Goal: Task Accomplishment & Management: Use online tool/utility

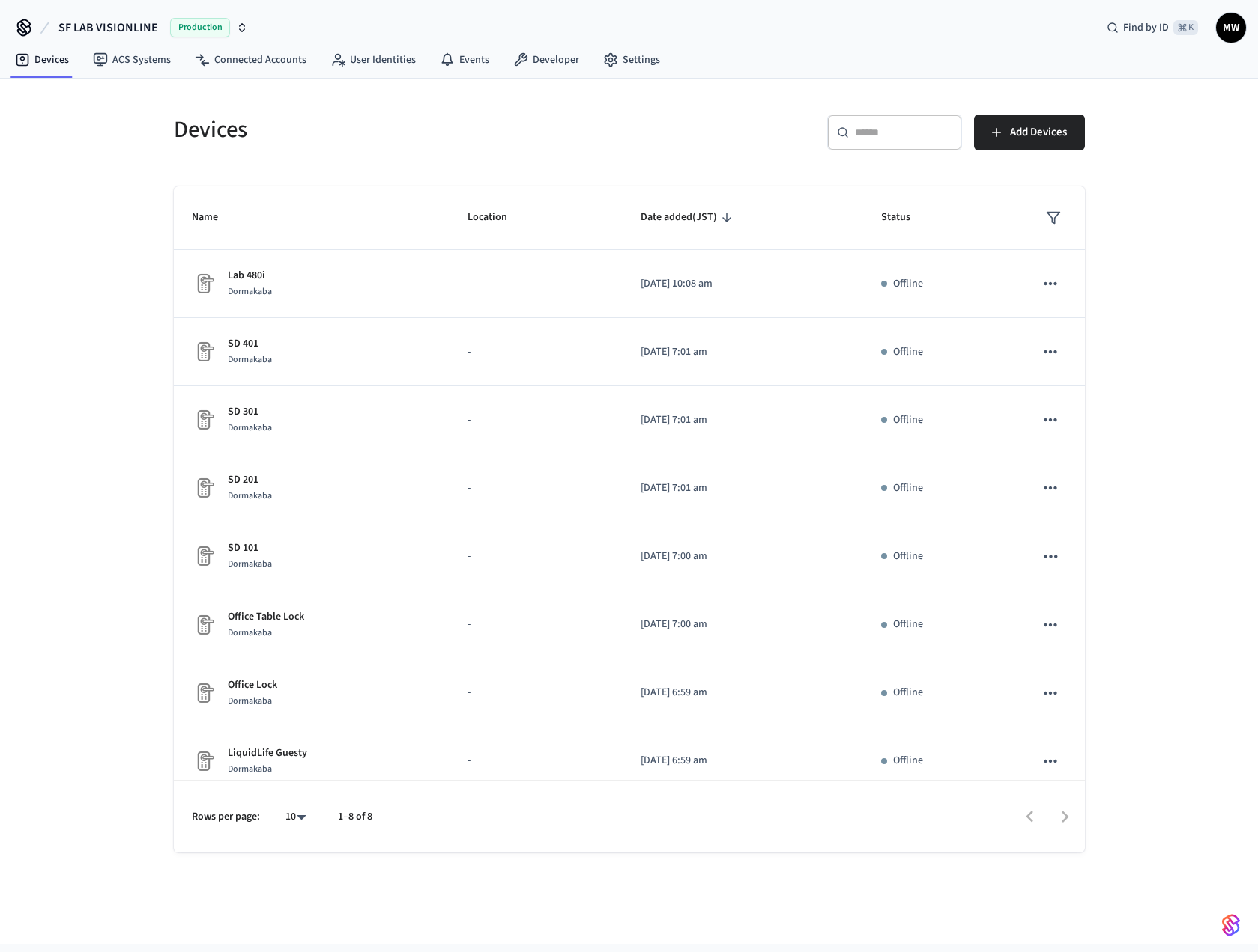
click at [101, 527] on div "Devices ​ ​ Add Devices Name Location Date added (JST) Status Lab 480i Dormakab…" at bounding box center [629, 511] width 1258 height 865
click at [621, 63] on link "Settings" at bounding box center [632, 60] width 81 height 27
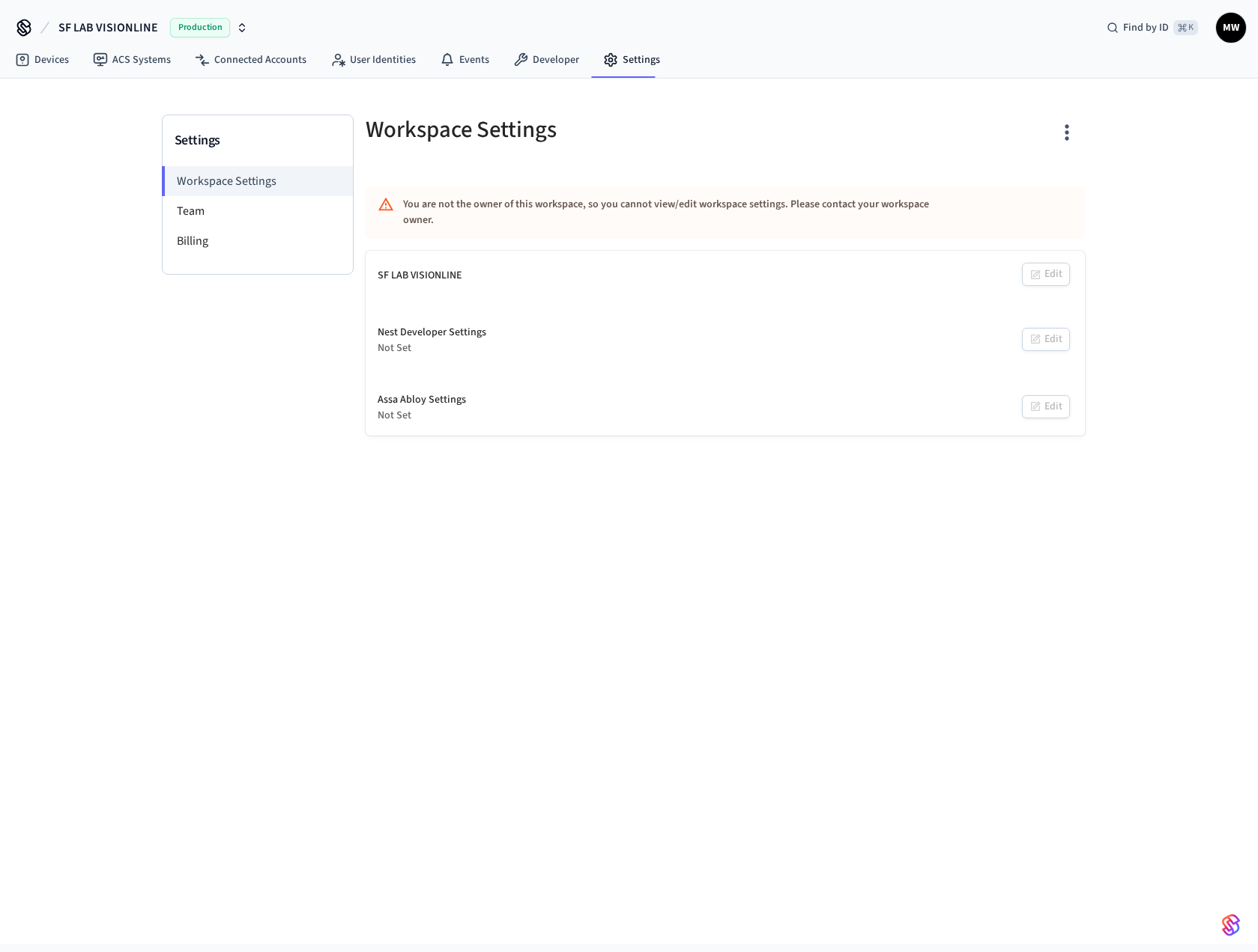
click at [243, 31] on icon "button" at bounding box center [241, 27] width 12 height 12
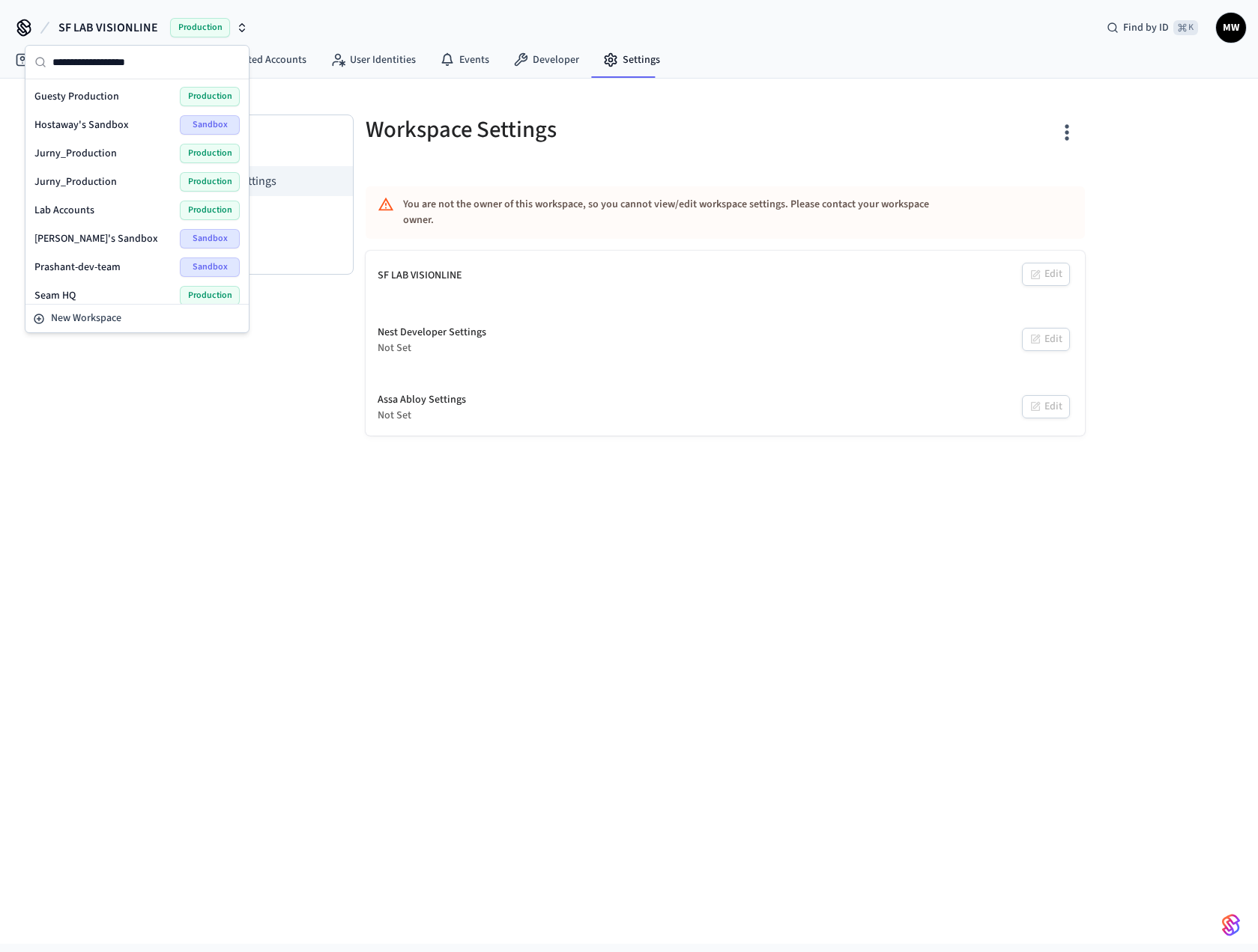
click at [96, 232] on span "[PERSON_NAME]'s Sandbox" at bounding box center [96, 239] width 124 height 15
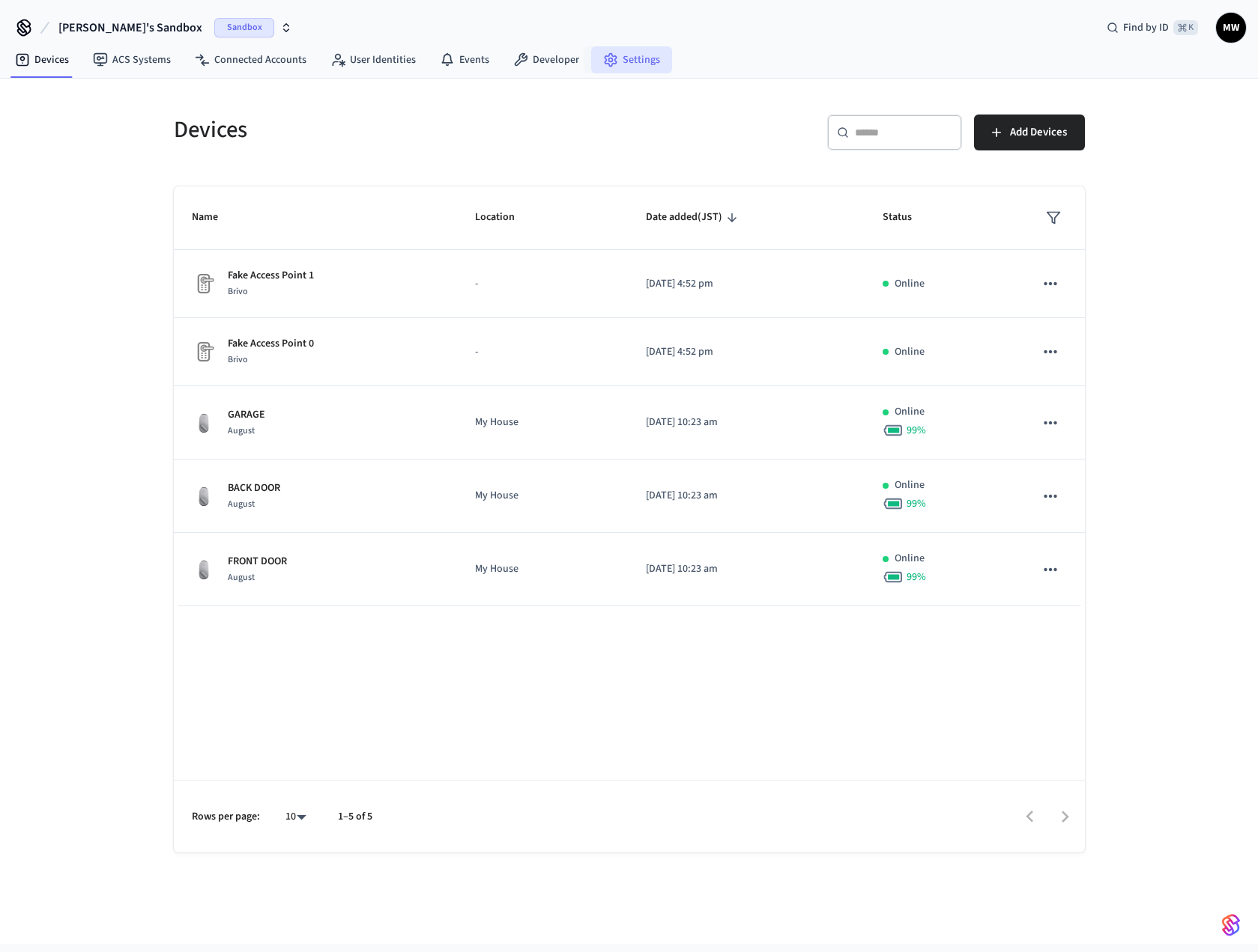
click at [642, 47] on link "Settings" at bounding box center [632, 60] width 81 height 27
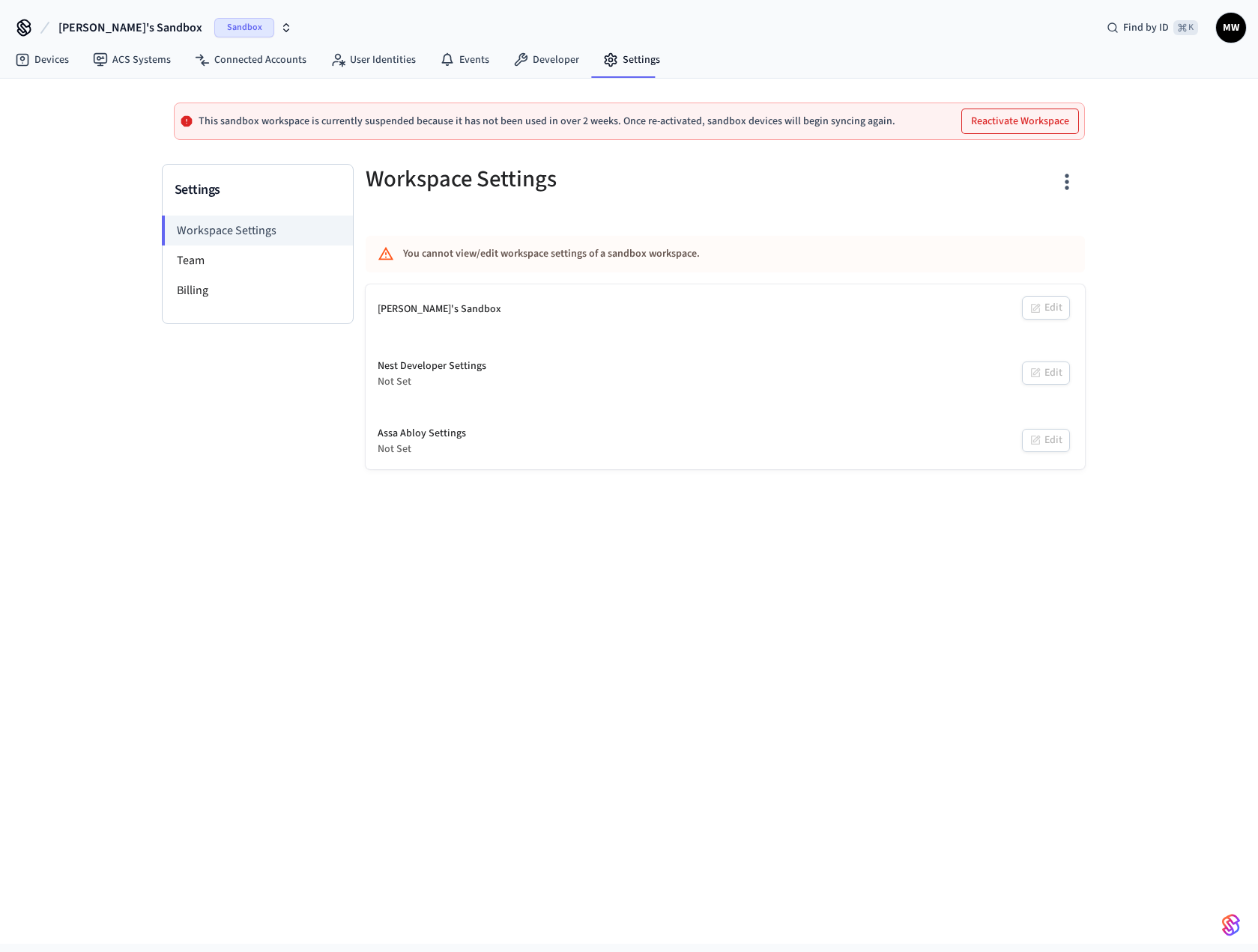
click at [383, 78] on nav "Devices ACS Systems Connected Accounts User Identities Events Developer Settings" at bounding box center [337, 61] width 669 height 34
click at [516, 56] on icon at bounding box center [520, 60] width 15 height 15
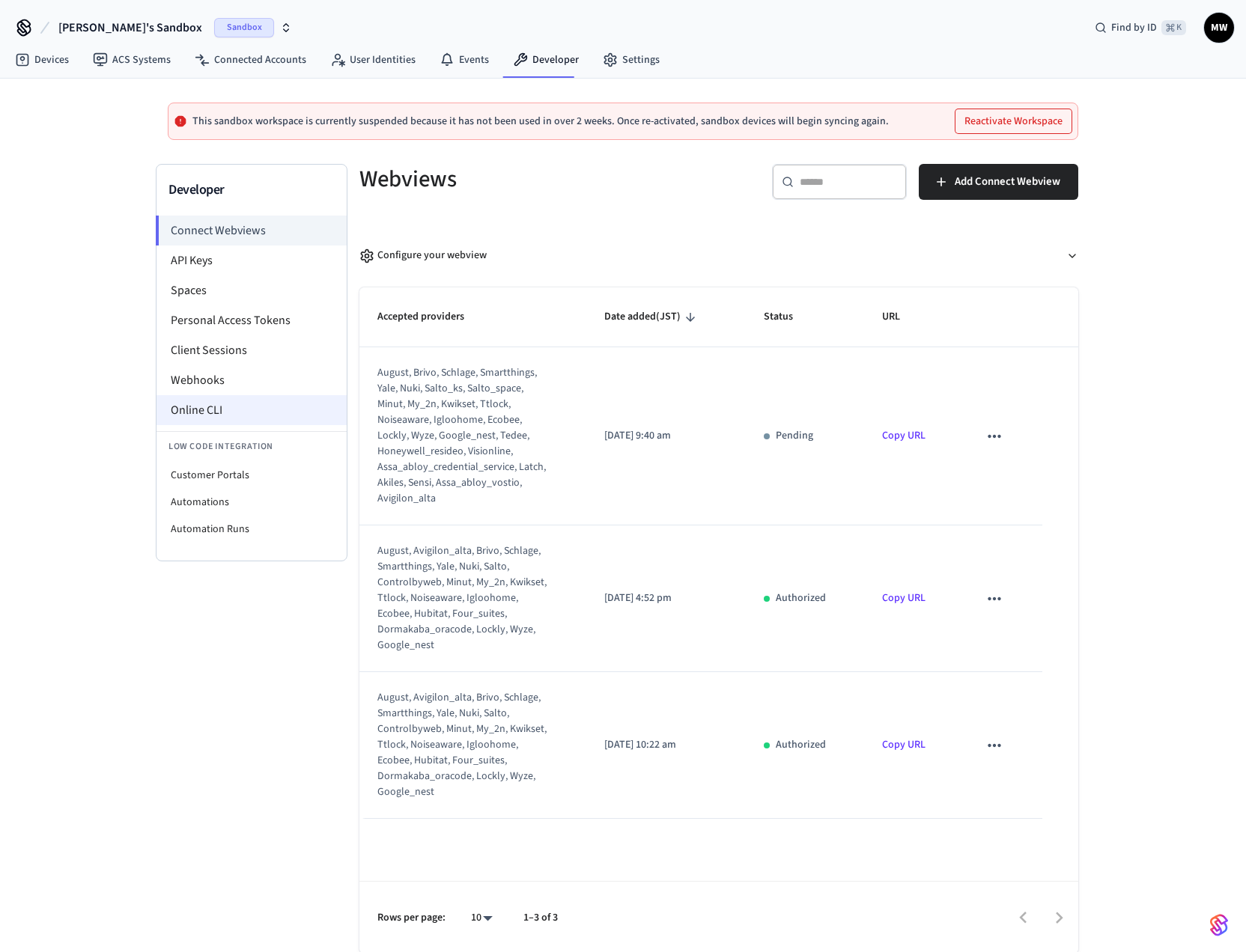
click at [232, 413] on li "Online CLI" at bounding box center [251, 410] width 190 height 30
click at [243, 407] on li "Online CLI" at bounding box center [251, 410] width 190 height 30
click at [193, 415] on li "Online CLI" at bounding box center [251, 410] width 190 height 30
click at [72, 110] on div "This sandbox workspace is currently suspended because it has not been used in o…" at bounding box center [623, 516] width 1246 height 875
click at [280, 27] on icon "button" at bounding box center [286, 27] width 12 height 12
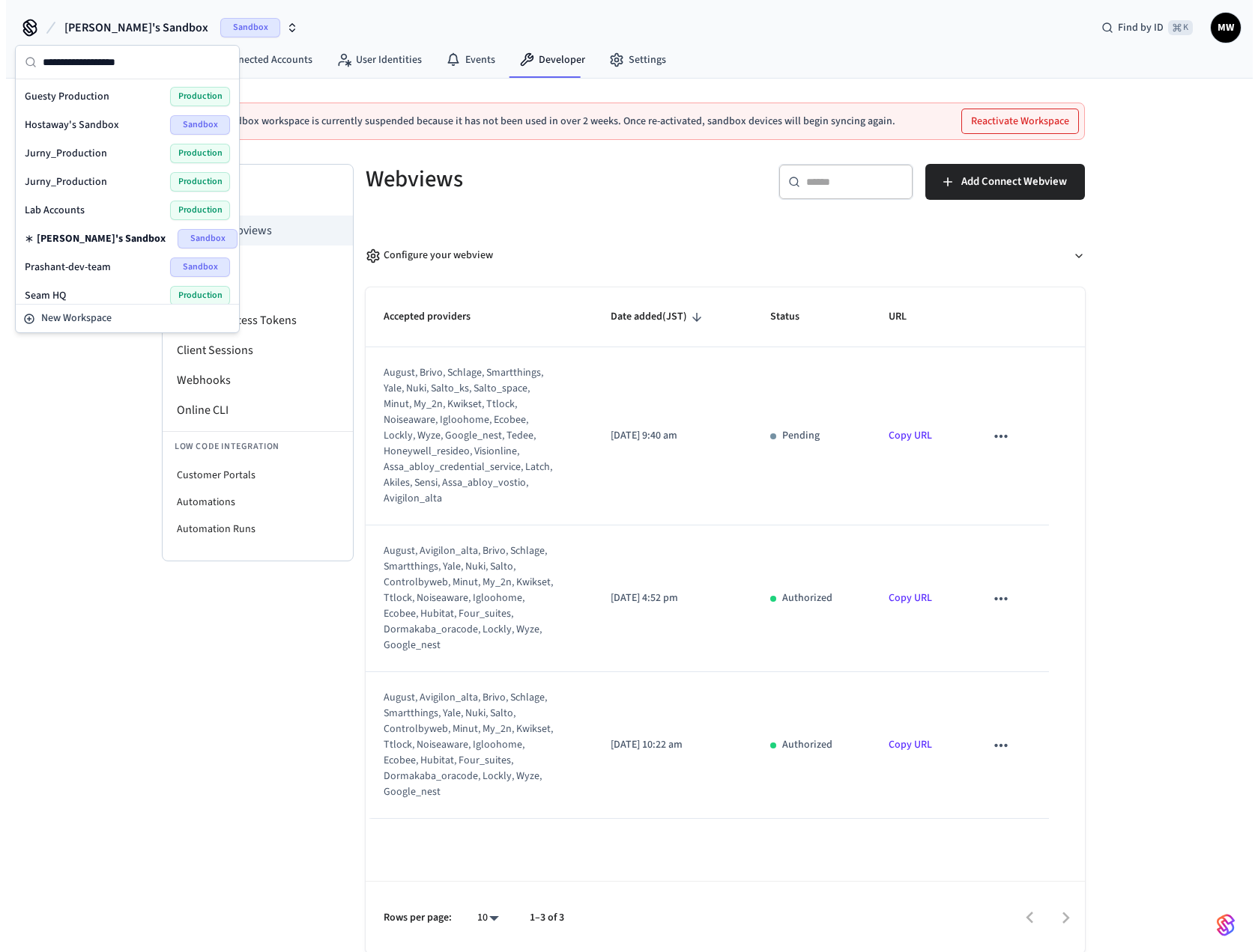
scroll to position [95, 0]
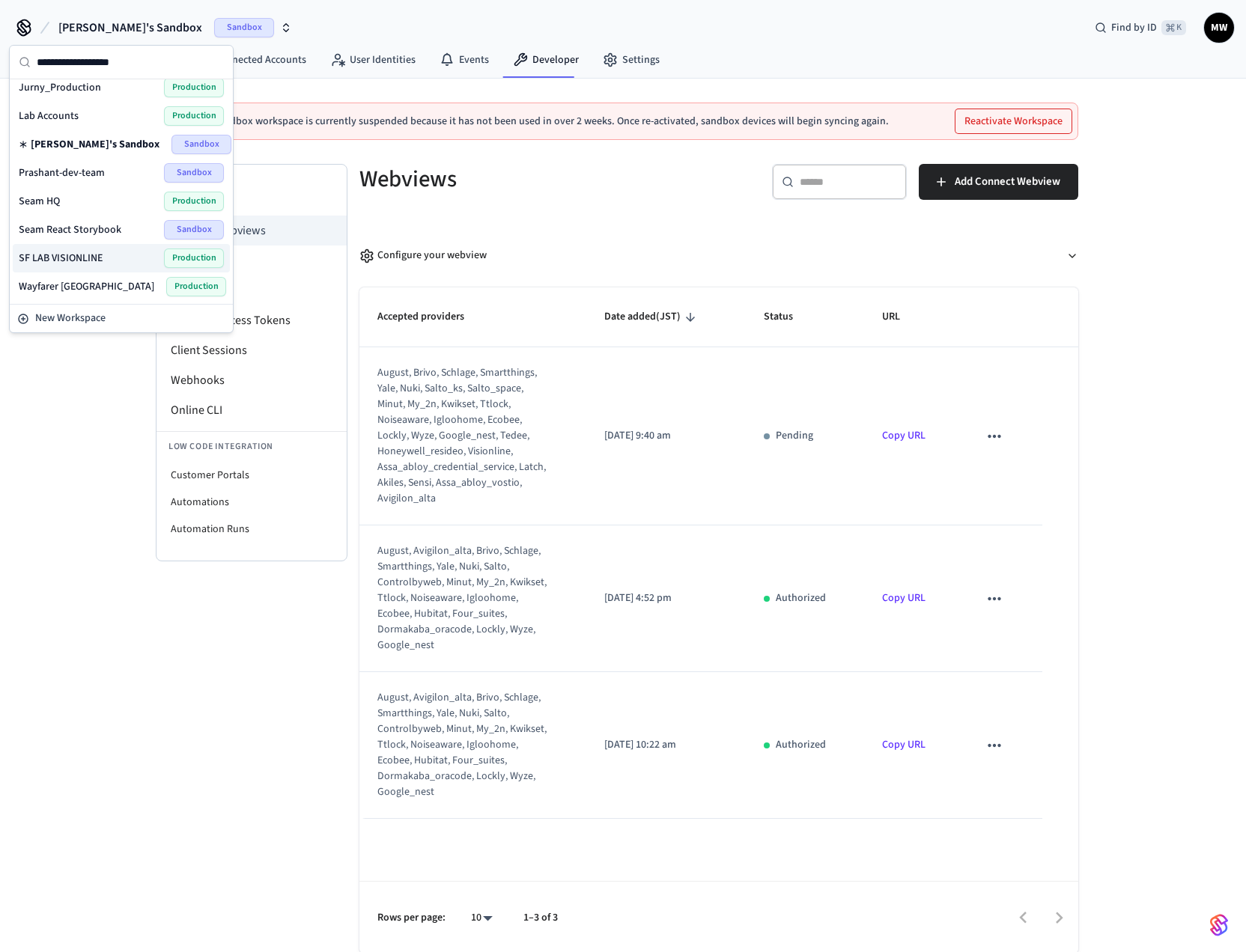
click at [61, 256] on span "SF LAB VISIONLINE" at bounding box center [61, 258] width 84 height 15
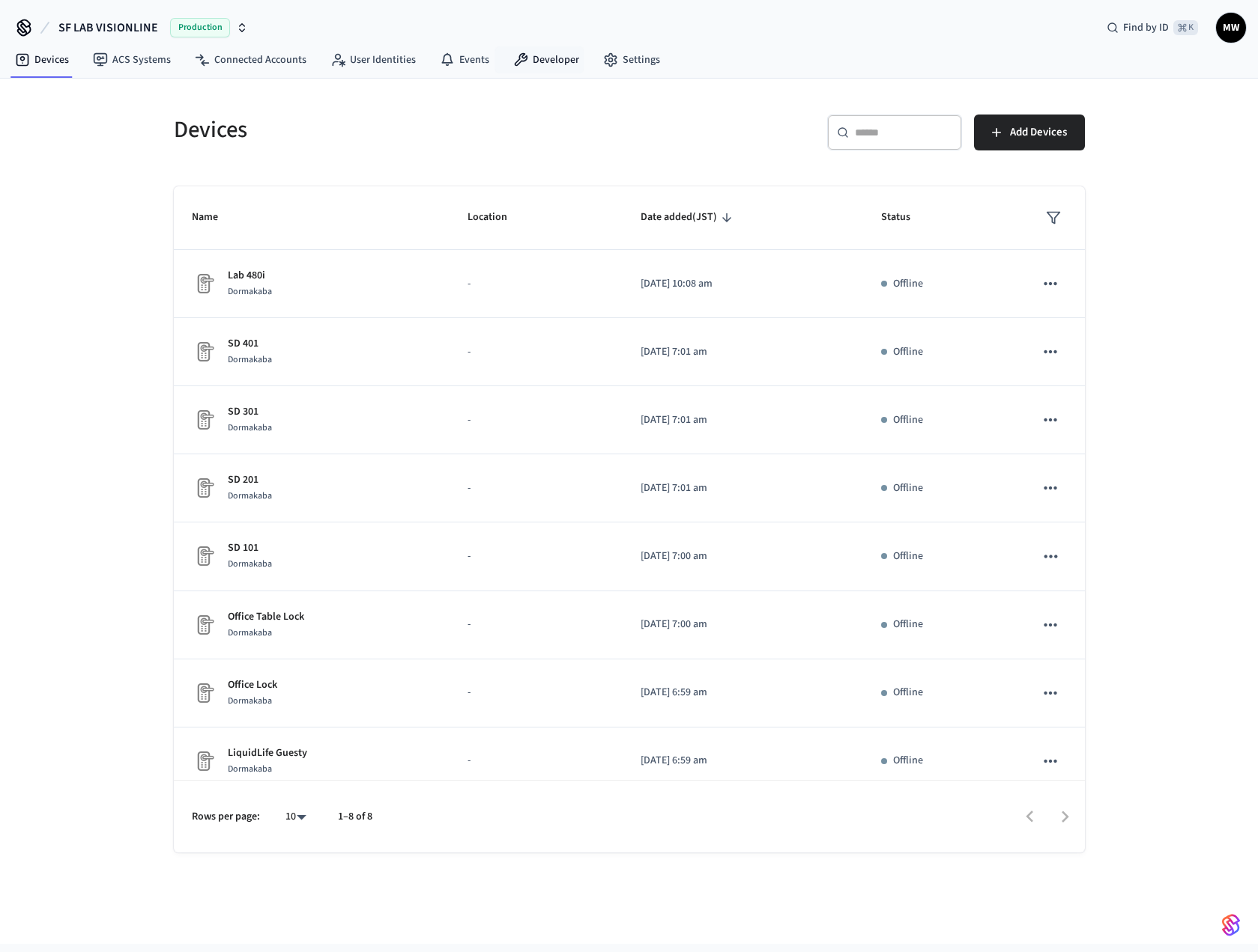
click at [519, 74] on nav "Devices ACS Systems Connected Accounts User Identities Events Developer Settings" at bounding box center [337, 61] width 669 height 34
click at [534, 67] on link "Developer" at bounding box center [546, 60] width 90 height 27
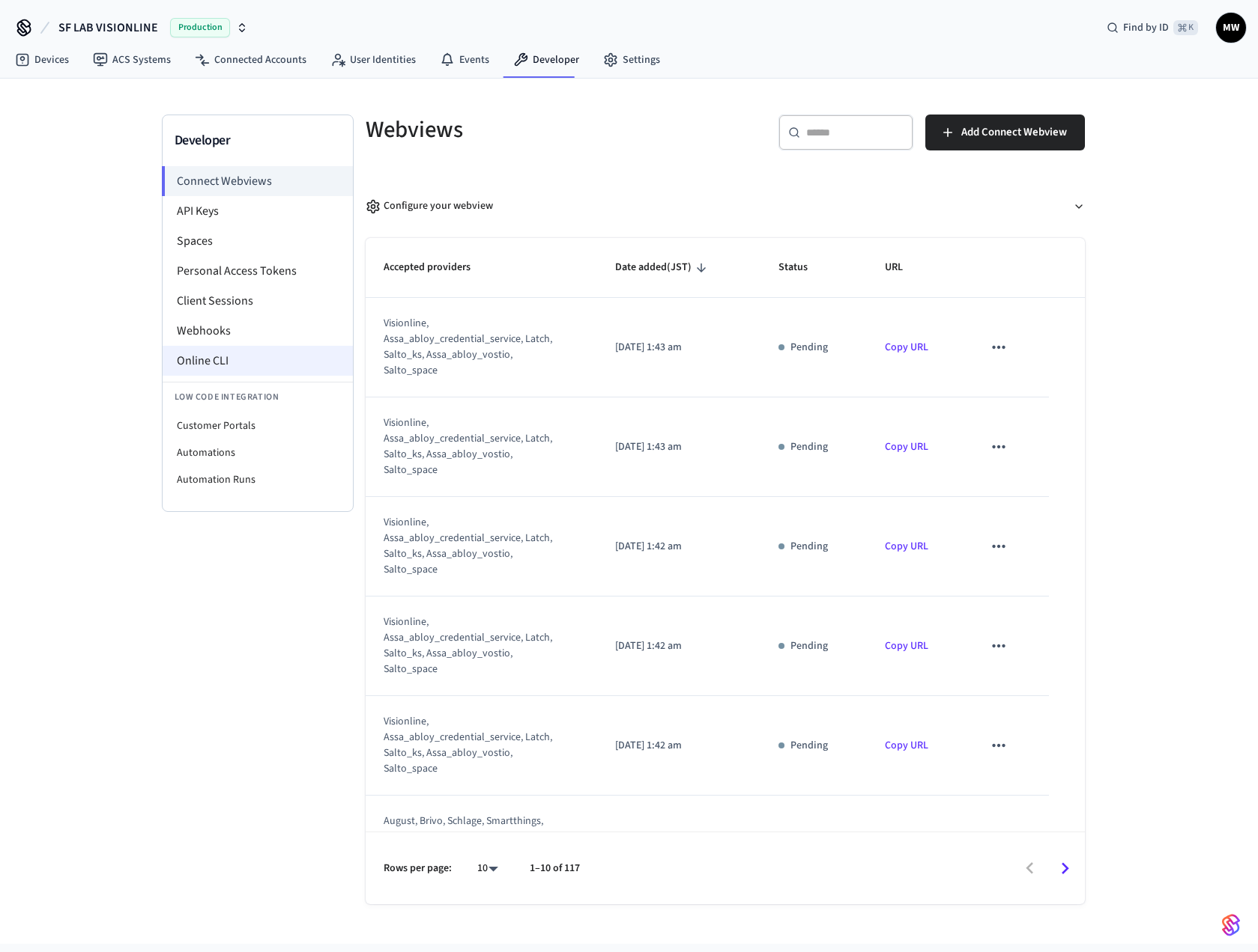
click at [266, 362] on li "Online CLI" at bounding box center [257, 361] width 190 height 30
